Goal: Share content

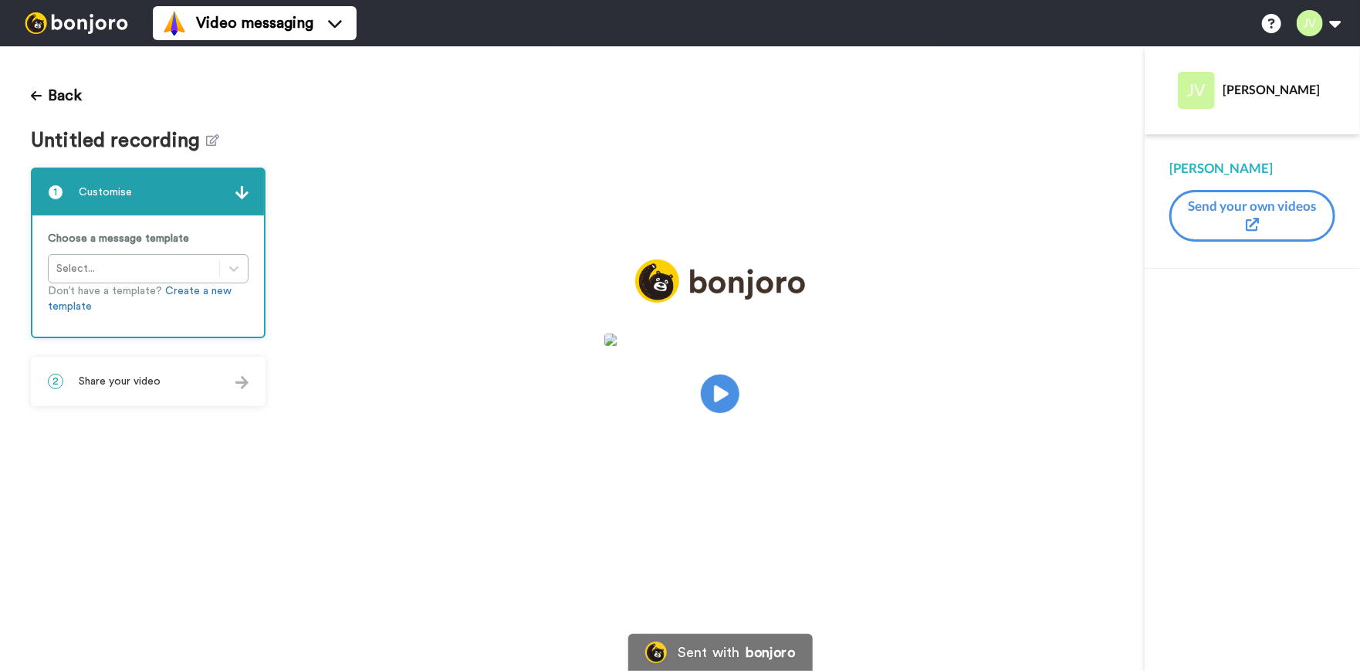
click at [154, 384] on span "Share your video" at bounding box center [120, 381] width 82 height 15
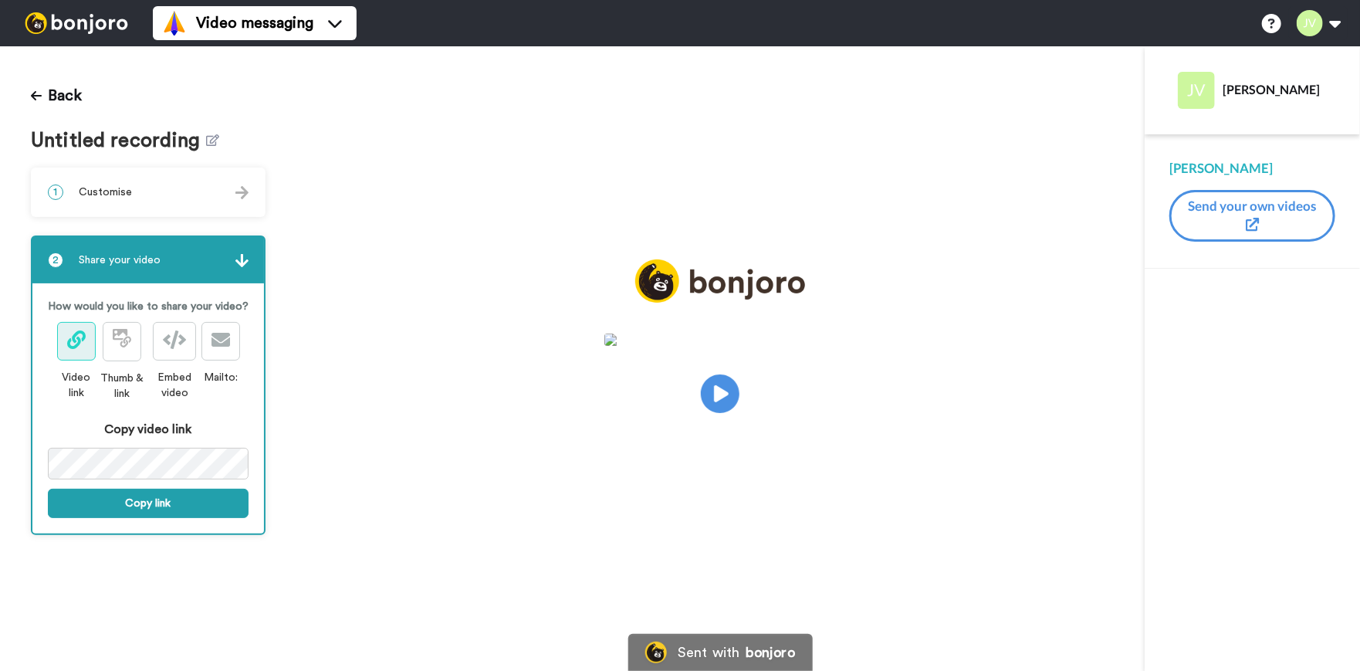
click at [478, 462] on div "Play/Pause" at bounding box center [720, 368] width 848 height 218
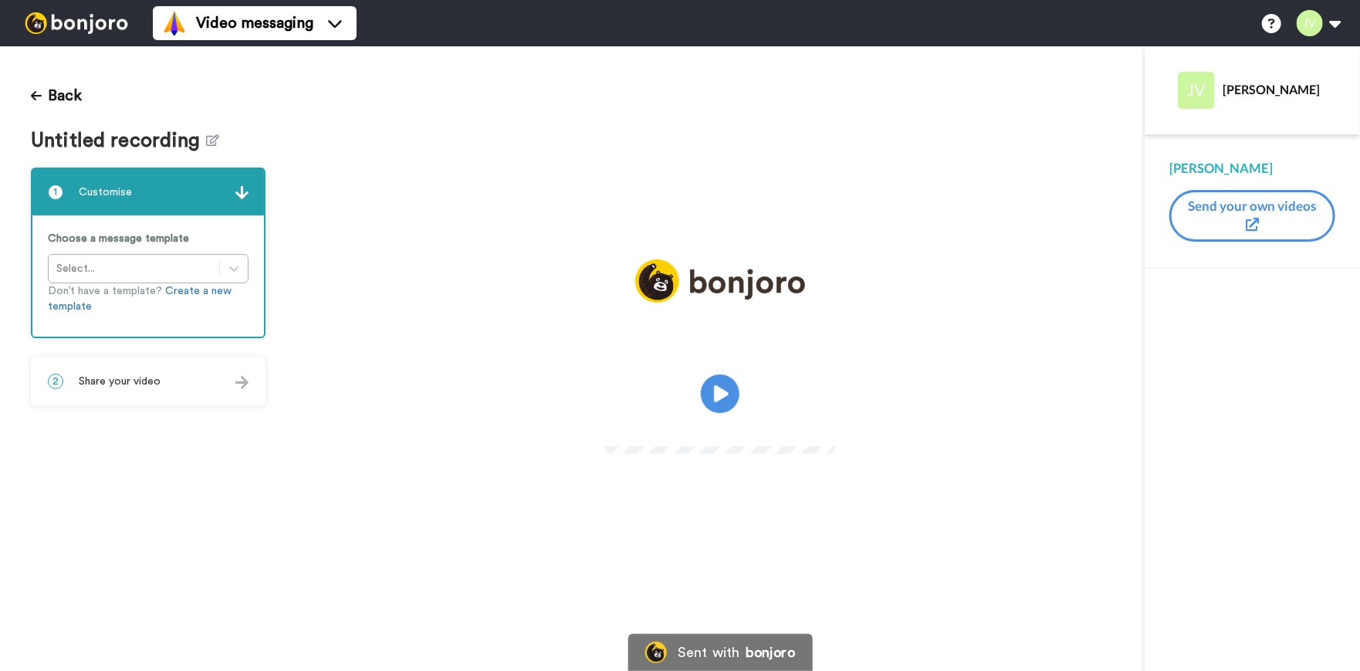
click at [151, 384] on span "Share your video" at bounding box center [120, 381] width 82 height 15
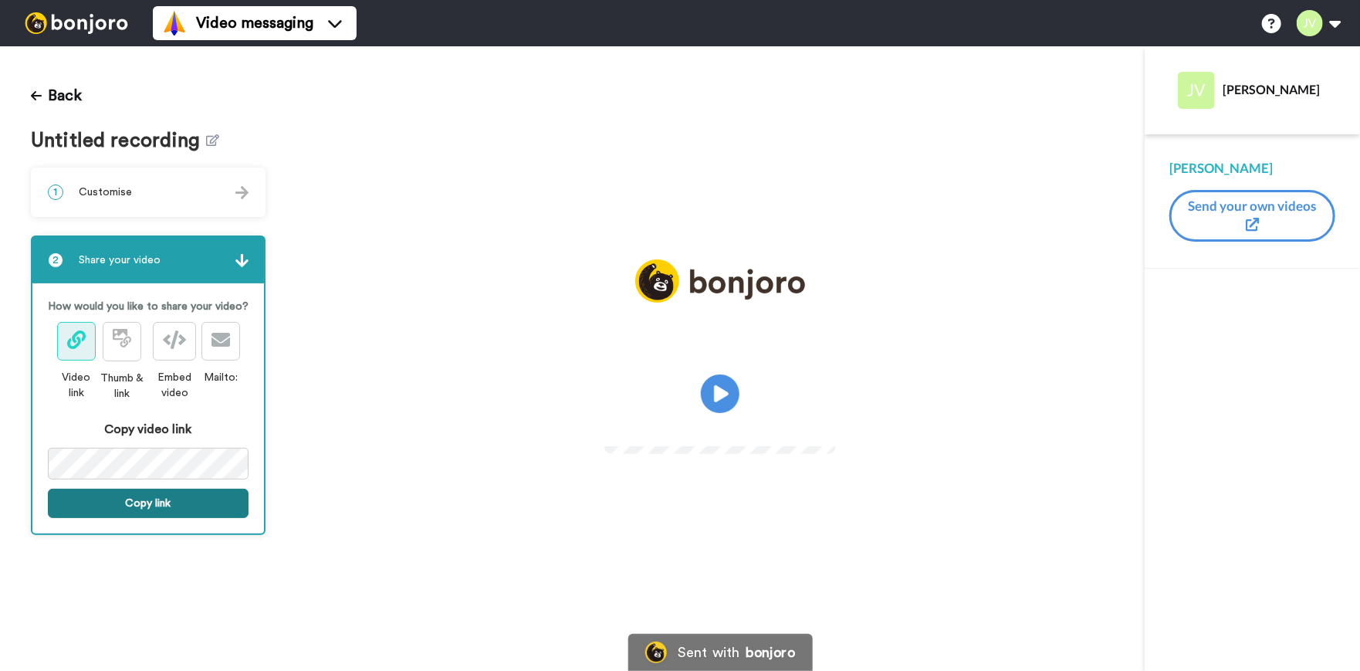
click at [118, 502] on button "Copy link" at bounding box center [148, 503] width 201 height 29
